Goal: Register for event/course

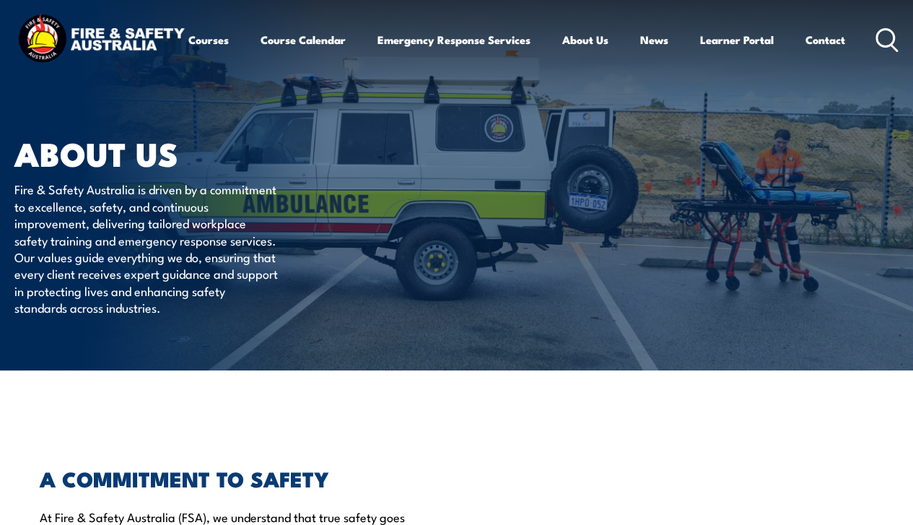
drag, startPoint x: 439, startPoint y: 22, endPoint x: 426, endPoint y: 22, distance: 13.7
click at [440, 22] on div "Courses Course Calendar Emergency Response Services Services Overview Emergency…" at bounding box center [456, 40] width 884 height 57
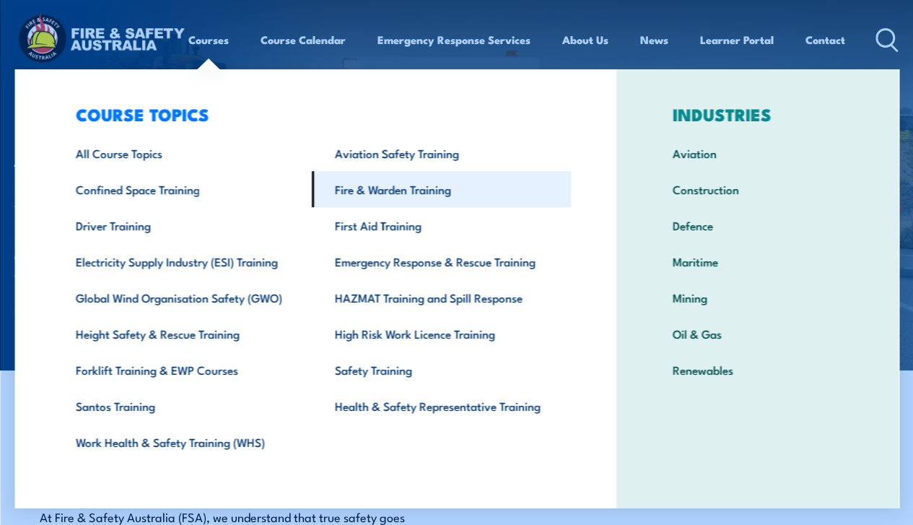
scroll to position [17, 0]
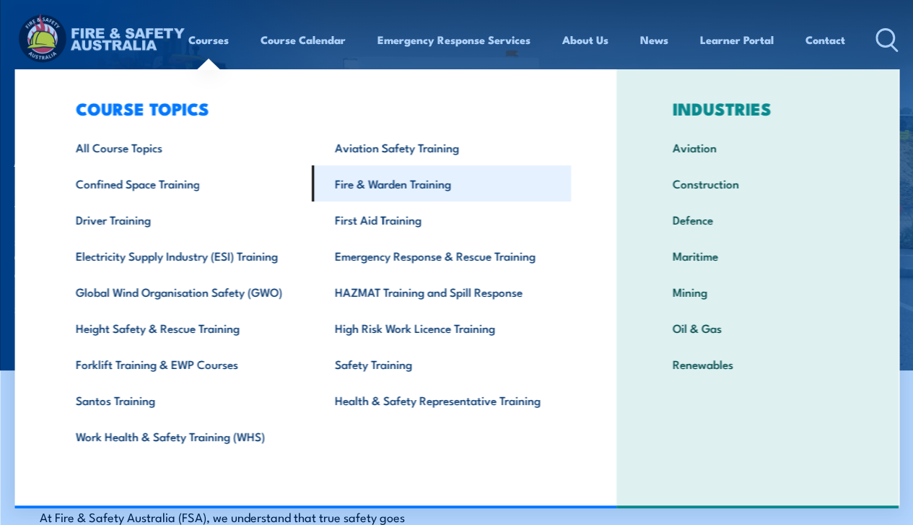
click at [383, 176] on link "Fire & Warden Training" at bounding box center [441, 183] width 259 height 36
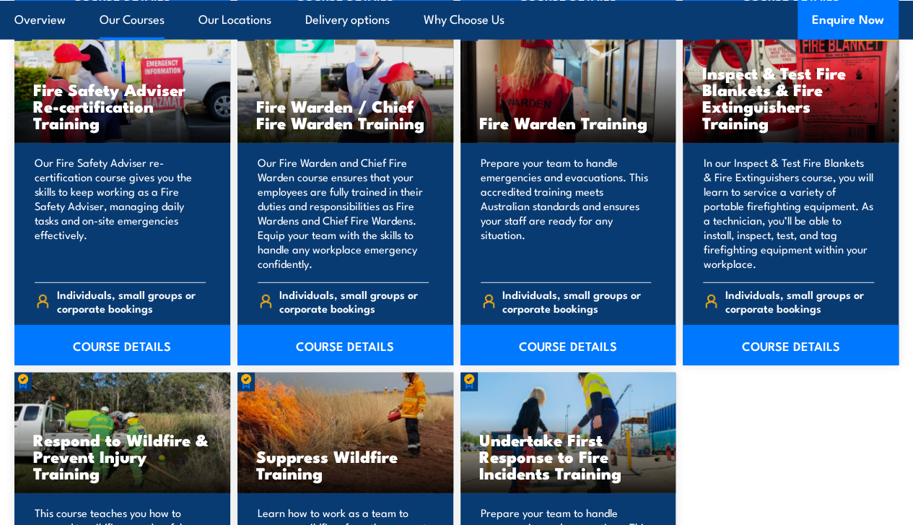
scroll to position [1921, 0]
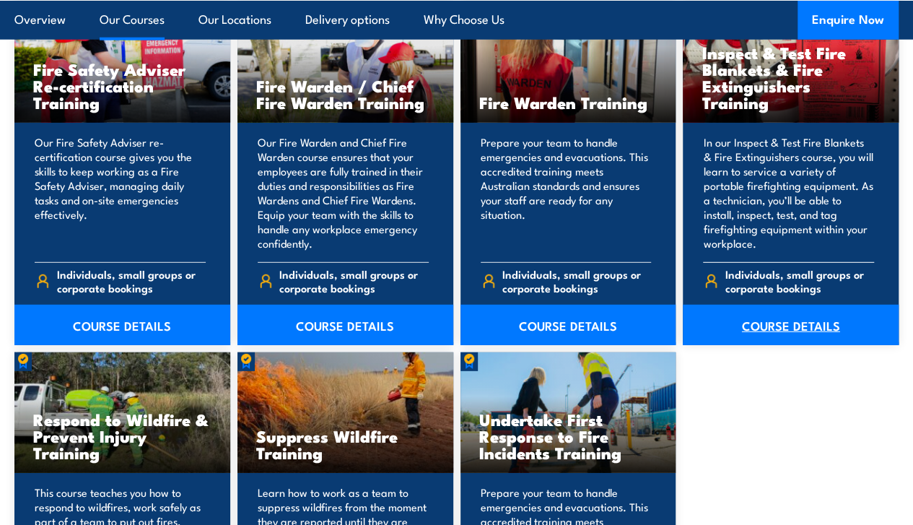
click at [794, 345] on link "COURSE DETAILS" at bounding box center [791, 324] width 216 height 40
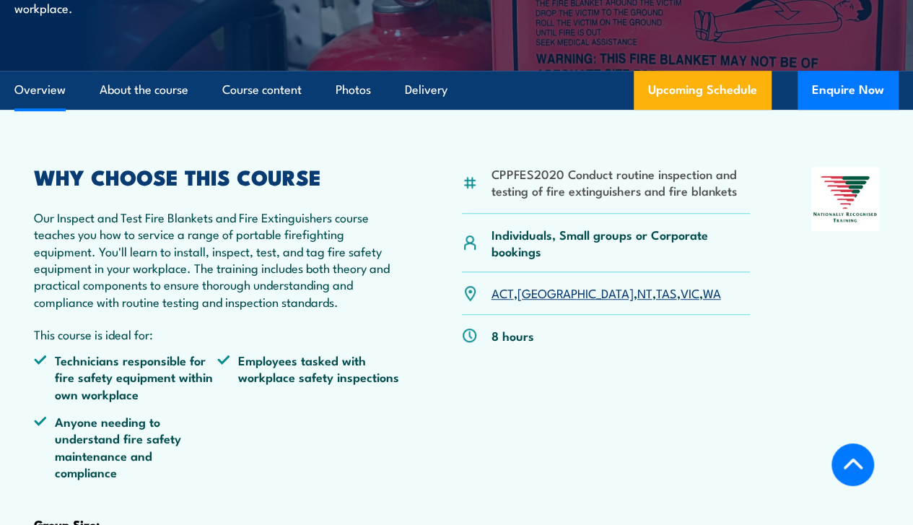
scroll to position [433, 0]
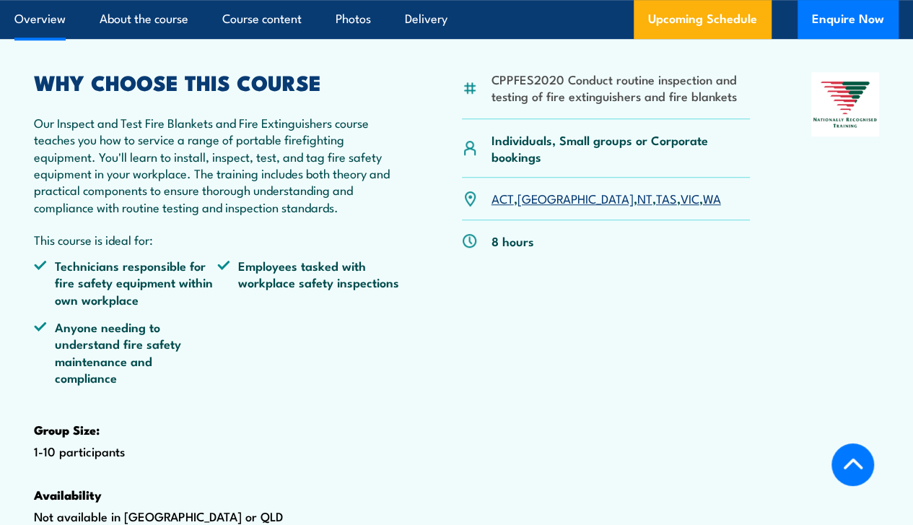
click at [504, 206] on link "ACT" at bounding box center [502, 197] width 22 height 17
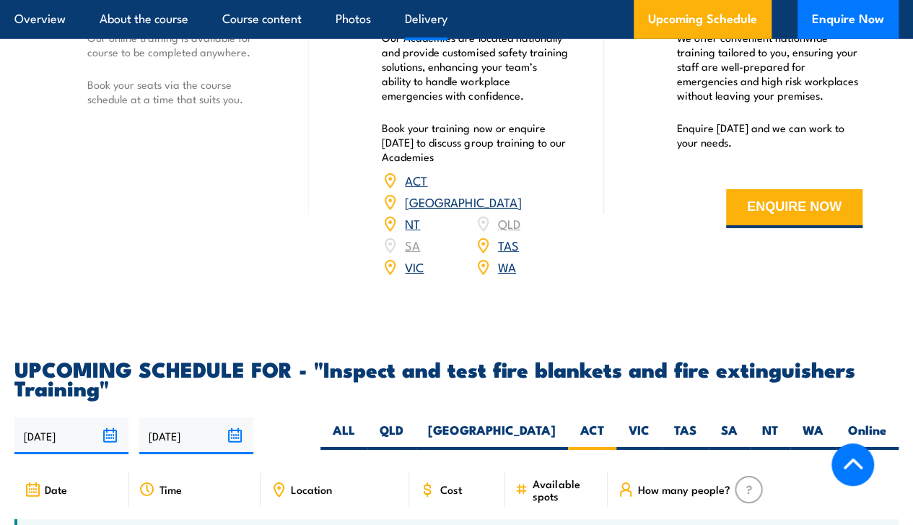
scroll to position [2356, 0]
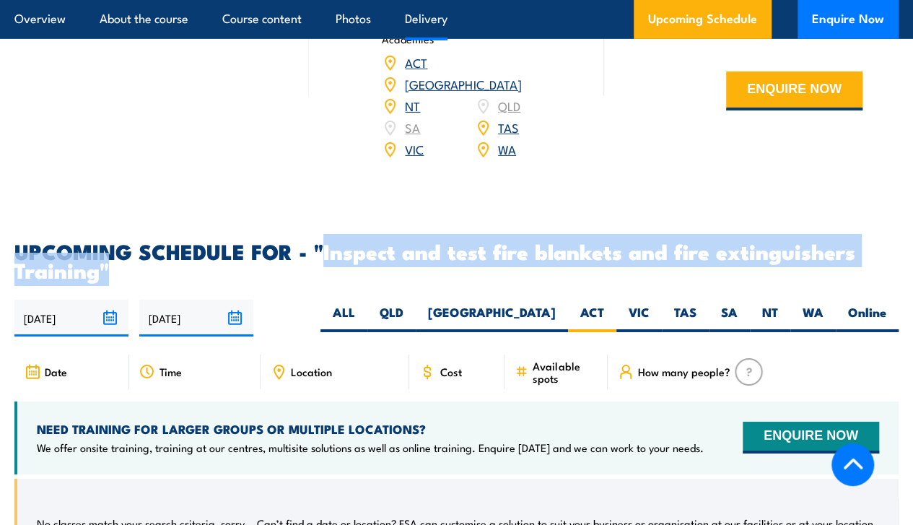
drag, startPoint x: 110, startPoint y: 301, endPoint x: 320, endPoint y: 278, distance: 211.9
click at [320, 278] on h2 "UPCOMING SCHEDULE FOR - "Inspect and test fire blankets and fire extinguishers …" at bounding box center [456, 260] width 884 height 38
copy h2 "Inspect and test fire blankets and fire extinguishers Training""
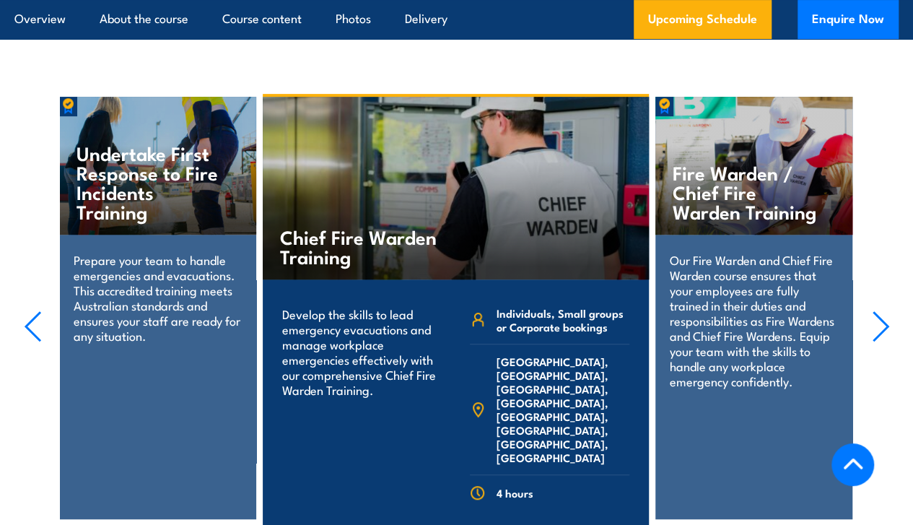
scroll to position [2981, 0]
